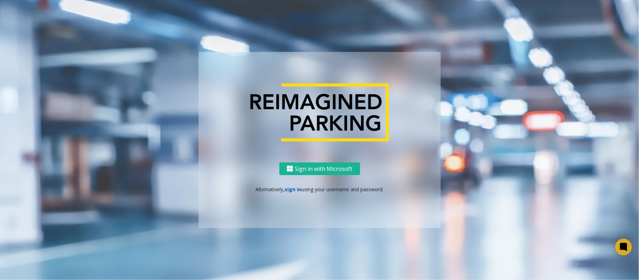
click at [293, 190] on link "sign in" at bounding box center [293, 189] width 17 height 7
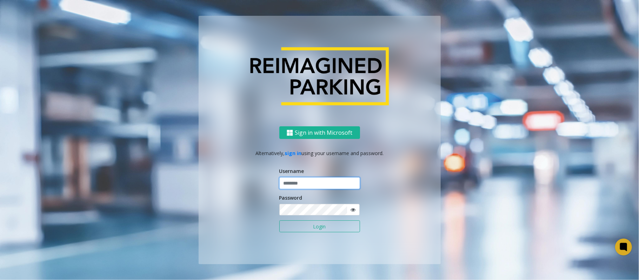
click at [295, 184] on input "text" at bounding box center [319, 183] width 81 height 12
type input "*"
type input "*******"
click at [279, 220] on button "Login" at bounding box center [319, 226] width 81 height 12
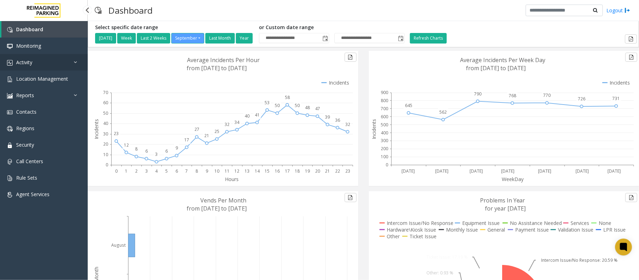
click at [37, 60] on link "Activity" at bounding box center [44, 62] width 88 height 16
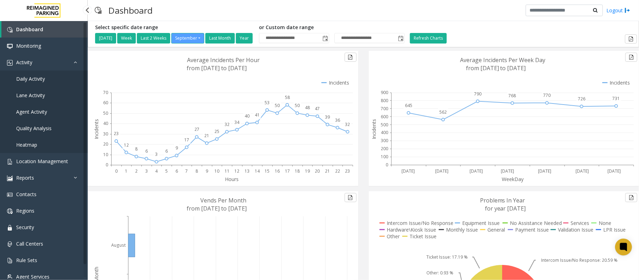
click at [41, 81] on span "Daily Activity" at bounding box center [30, 78] width 29 height 7
